Goal: Transaction & Acquisition: Purchase product/service

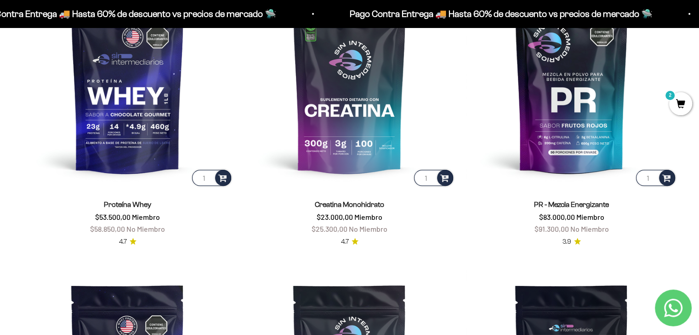
scroll to position [319, 0]
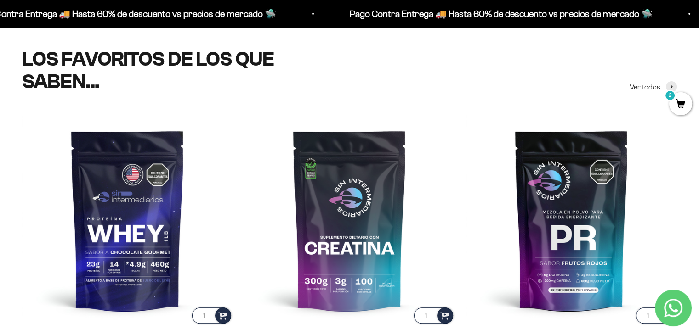
click at [682, 103] on span "2" at bounding box center [680, 103] width 23 height 23
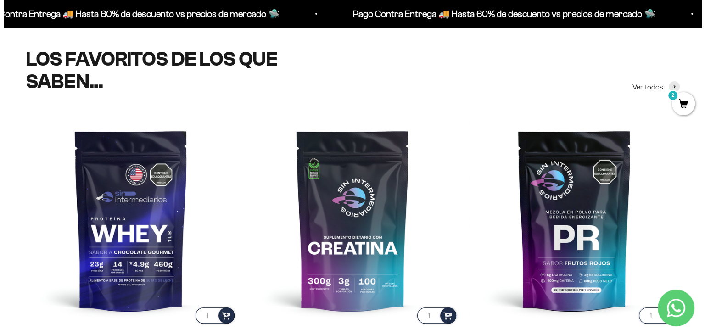
scroll to position [322, 0]
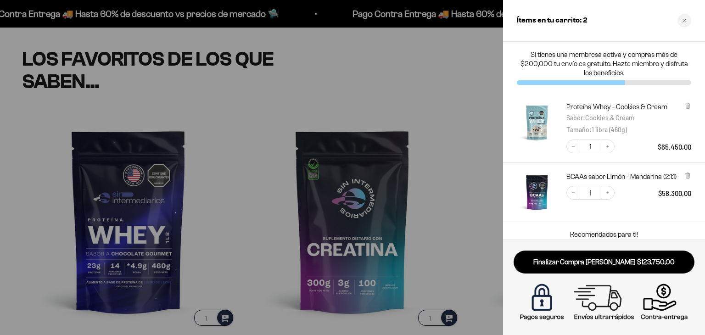
click at [538, 115] on img "Proteína Whey - Cookies &amp; Cream - Cookies &amp; Cream / 1 libra (460g)" at bounding box center [537, 122] width 40 height 40
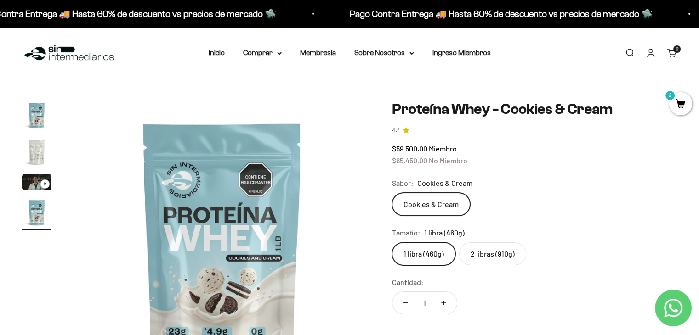
click at [497, 259] on label "2 libras (910g)" at bounding box center [492, 254] width 67 height 23
click at [392, 243] on input "2 libras (910g)" at bounding box center [391, 242] width 0 height 0
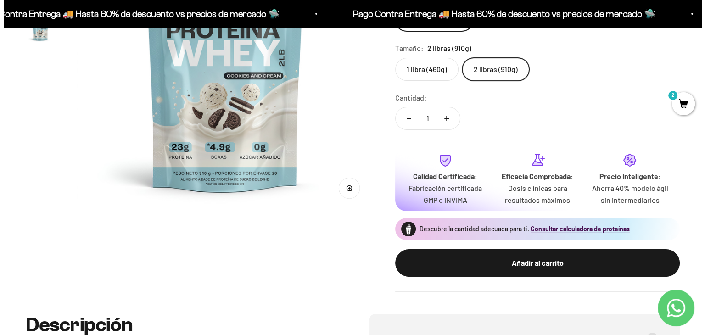
scroll to position [184, 0]
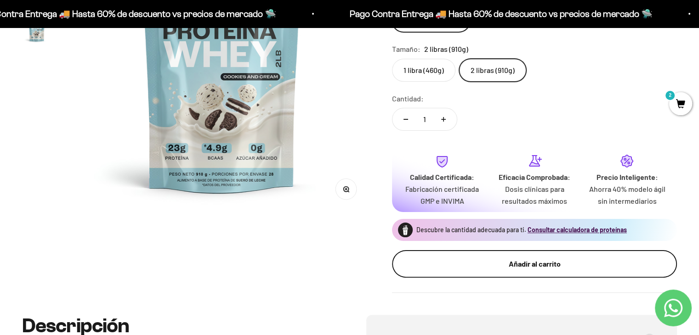
click at [516, 265] on div "Añadir al carrito" at bounding box center [534, 264] width 248 height 12
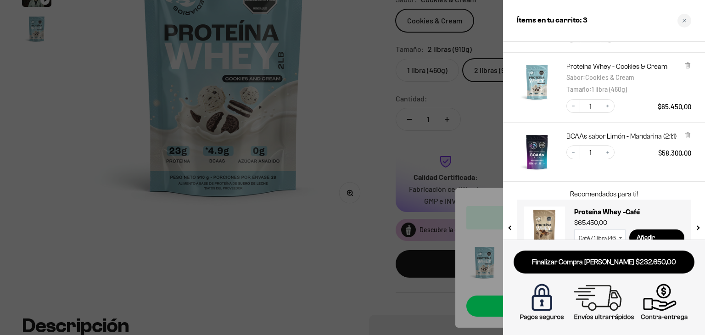
scroll to position [114, 0]
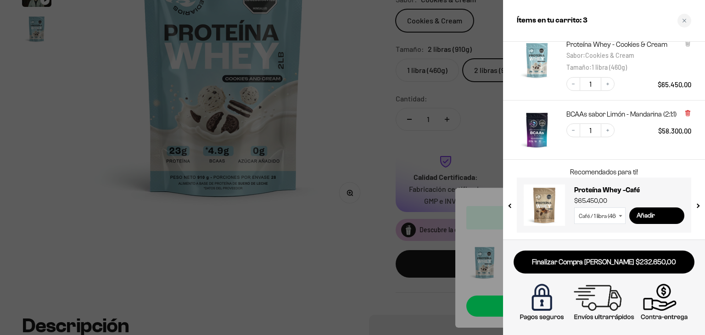
click at [688, 115] on icon at bounding box center [688, 114] width 4 height 5
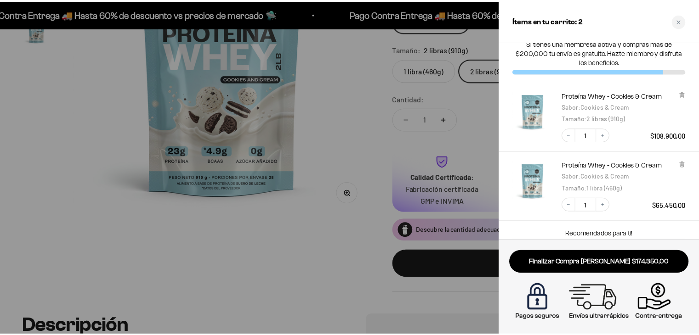
scroll to position [0, 0]
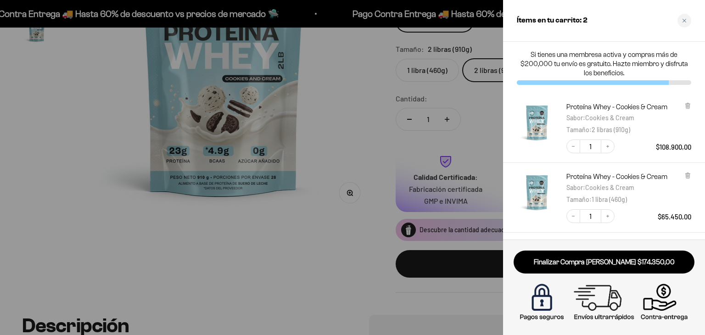
click at [309, 241] on div at bounding box center [352, 167] width 705 height 335
